Goal: Task Accomplishment & Management: Use online tool/utility

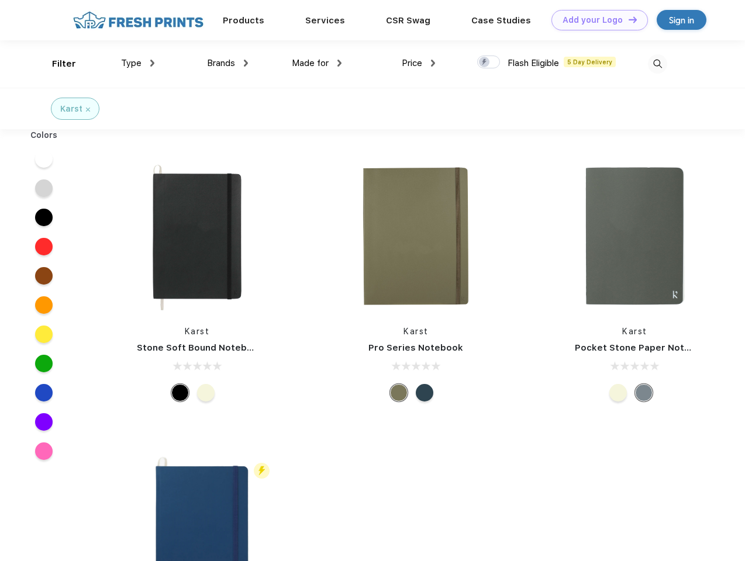
scroll to position [1, 0]
click at [595, 20] on link "Add your Logo Design Tool" at bounding box center [599, 20] width 96 height 20
click at [0, 0] on div "Design Tool" at bounding box center [0, 0] width 0 height 0
click at [627, 19] on link "Add your Logo Design Tool" at bounding box center [599, 20] width 96 height 20
click at [56, 64] on div "Filter" at bounding box center [64, 63] width 24 height 13
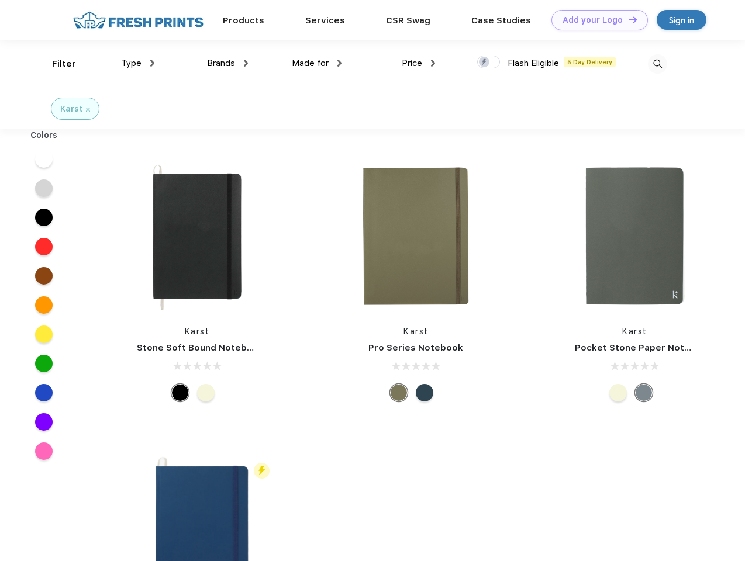
click at [138, 63] on span "Type" at bounding box center [131, 63] width 20 height 11
click at [227, 63] on span "Brands" at bounding box center [221, 63] width 28 height 11
click at [317, 63] on span "Made for" at bounding box center [310, 63] width 37 height 11
click at [419, 63] on span "Price" at bounding box center [412, 63] width 20 height 11
click at [489, 63] on div at bounding box center [488, 62] width 23 height 13
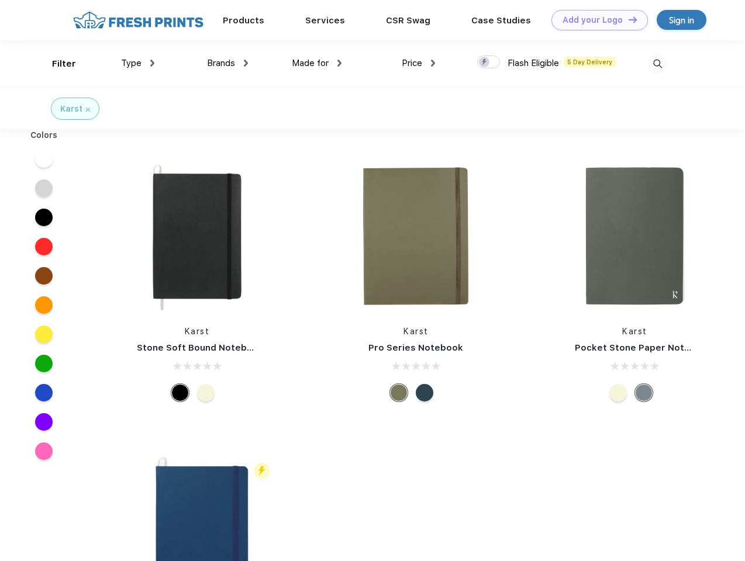
click at [485, 63] on input "checkbox" at bounding box center [481, 59] width 8 height 8
click at [657, 64] on img at bounding box center [657, 63] width 19 height 19
